Goal: Find specific page/section

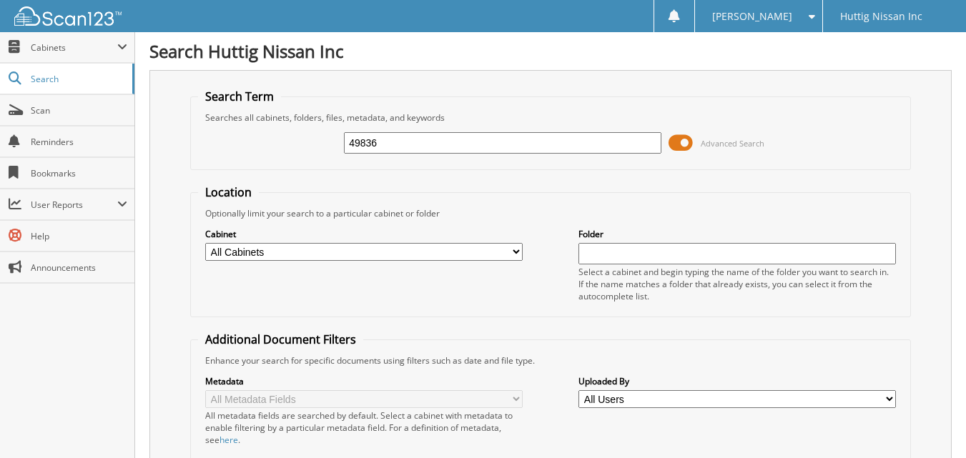
type input "49836"
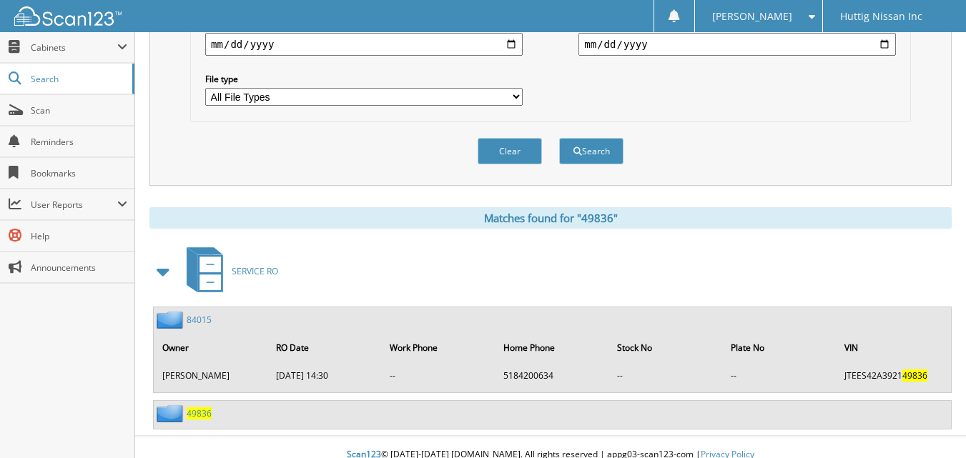
scroll to position [459, 0]
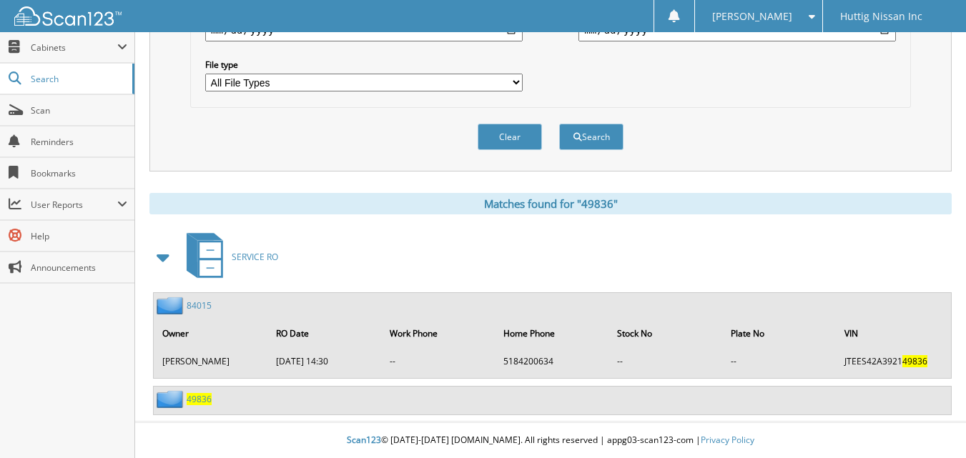
click at [196, 403] on span "49836" at bounding box center [199, 399] width 25 height 12
